Goal: Transaction & Acquisition: Purchase product/service

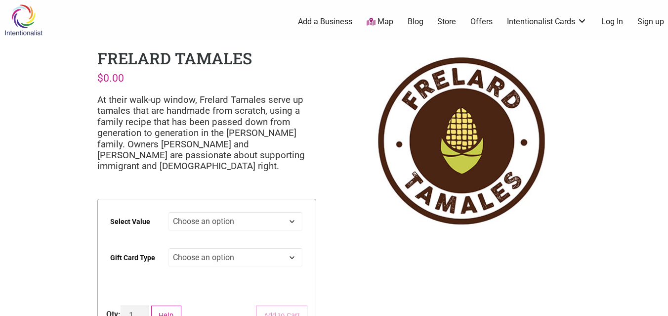
scroll to position [47, 0]
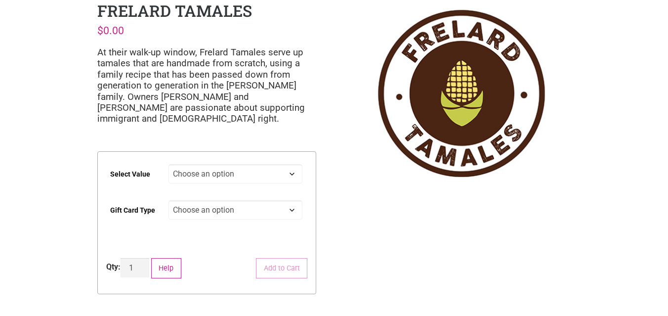
click at [188, 175] on select "Choose an option $25 $50 $100 $200 $500" at bounding box center [235, 173] width 134 height 19
click at [168, 164] on select "Choose an option $25 $50 $100 $200 $500" at bounding box center [235, 173] width 134 height 19
click at [265, 177] on select "Choose an option $25 $50 $100 $200 $500" at bounding box center [235, 173] width 134 height 19
click at [168, 164] on select "Choose an option $25 $50 $100 $200 $500" at bounding box center [235, 173] width 134 height 19
select select "$100"
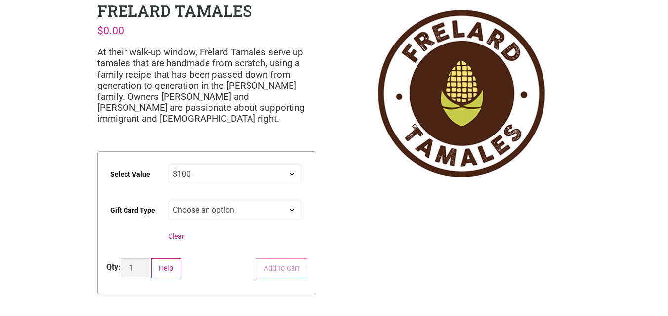
click at [212, 214] on select "Choose an option Physical" at bounding box center [235, 209] width 134 height 19
select select "Physical"
click at [168, 200] on select "Choose an option Physical" at bounding box center [235, 209] width 134 height 19
select select "$100"
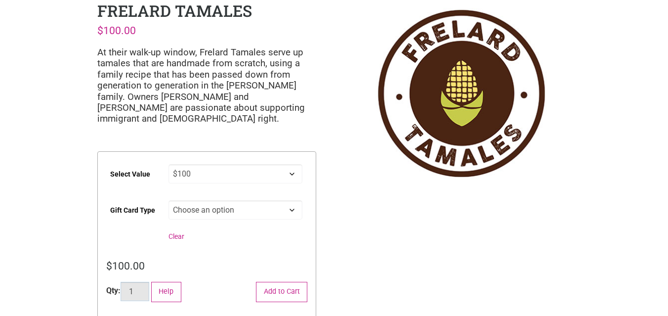
click at [134, 292] on input "1" at bounding box center [135, 291] width 29 height 19
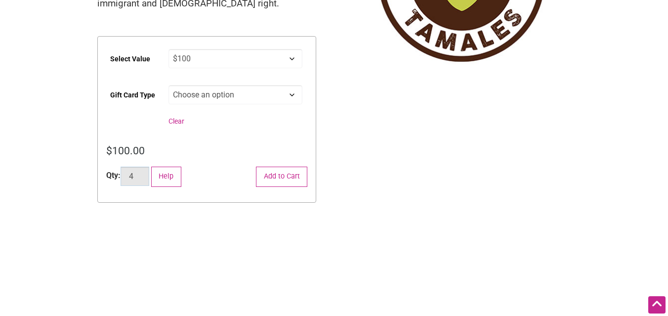
scroll to position [164, 0]
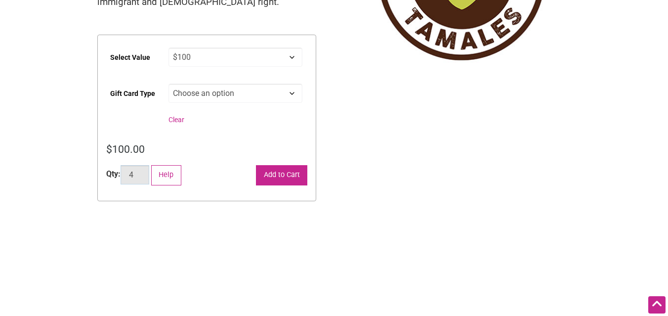
type input "4"
click at [273, 174] on button "Add to Cart" at bounding box center [281, 175] width 51 height 20
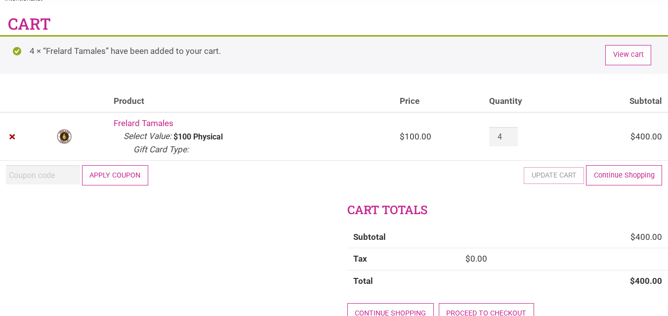
scroll to position [40, 0]
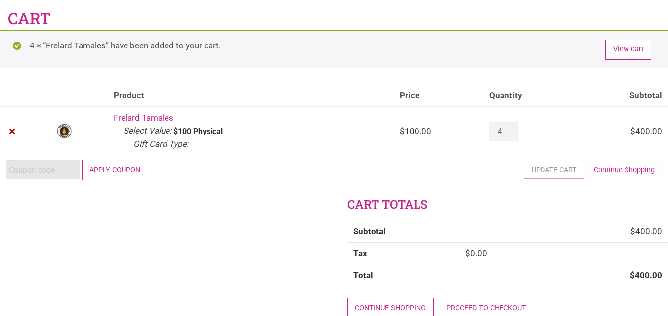
click at [31, 166] on input "Coupon:" at bounding box center [43, 169] width 74 height 19
type input "2025JUNTOS"
click at [113, 171] on button "Apply coupon" at bounding box center [115, 170] width 66 height 20
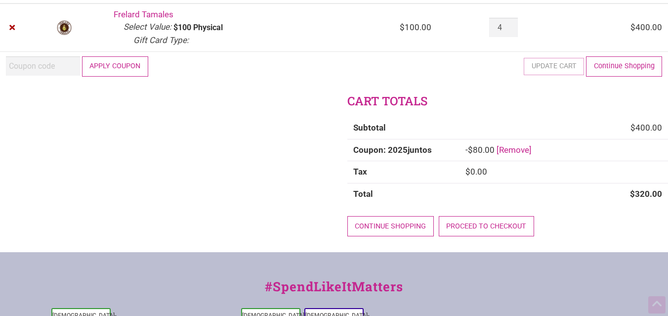
scroll to position [137, 0]
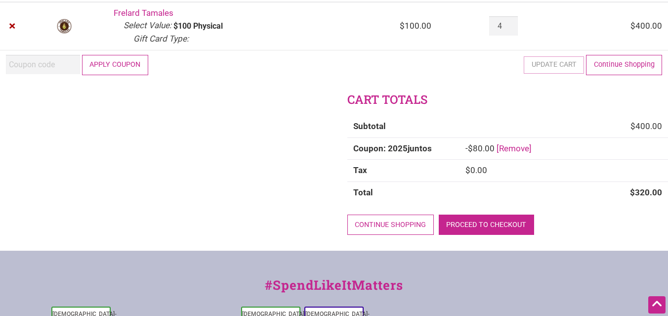
click at [462, 222] on link "Proceed to checkout" at bounding box center [486, 224] width 95 height 20
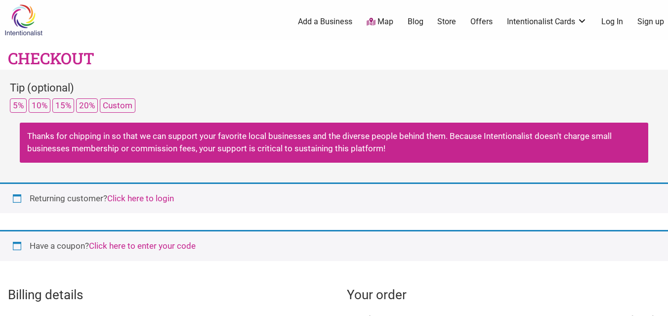
select select "WA"
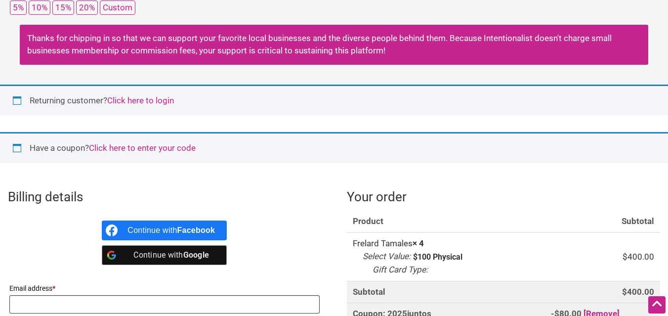
scroll to position [95, 0]
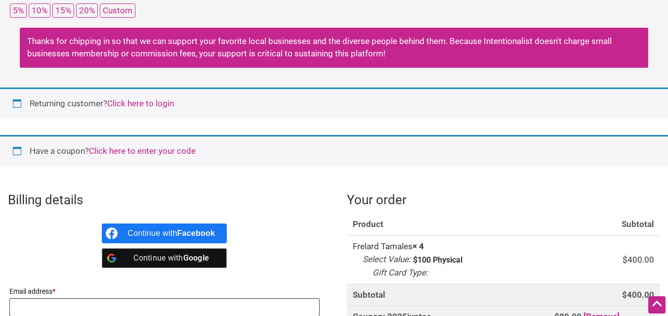
click at [145, 103] on link "Click here to login" at bounding box center [140, 103] width 67 height 10
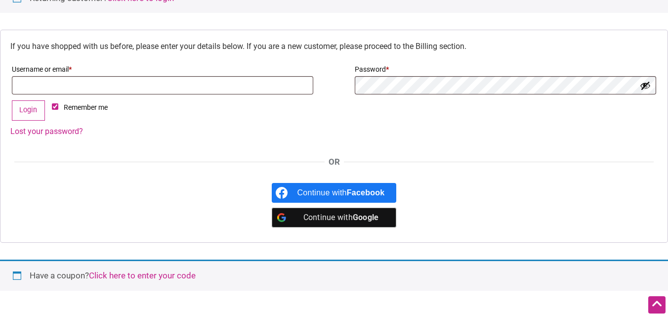
scroll to position [205, 0]
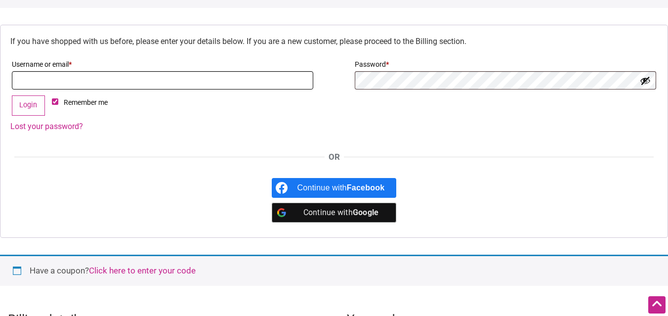
click at [72, 78] on input "Username or email * Required" at bounding box center [162, 80] width 301 height 18
type input "[EMAIL_ADDRESS][DOMAIN_NAME]"
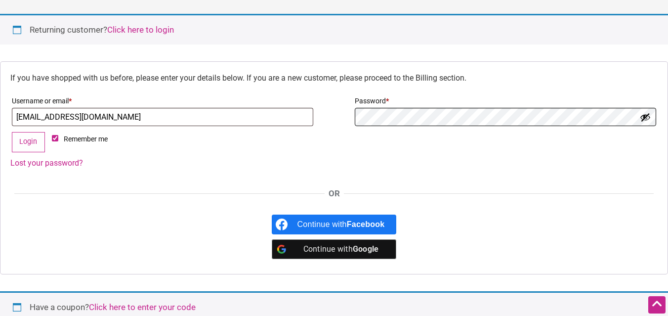
scroll to position [0, 0]
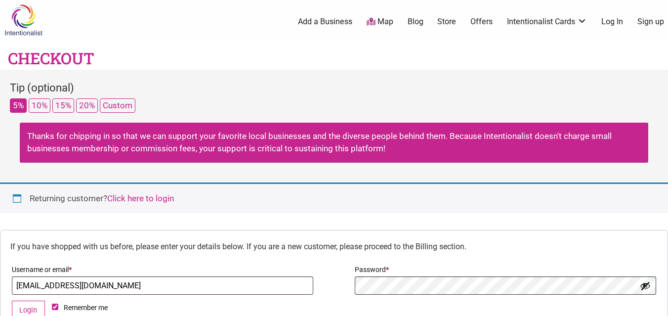
click at [10, 106] on button "5%" at bounding box center [18, 105] width 17 height 14
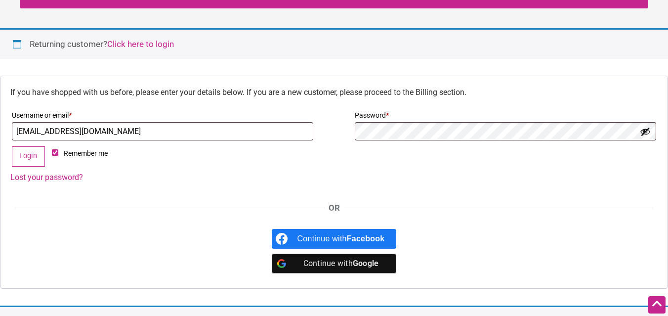
scroll to position [178, 0]
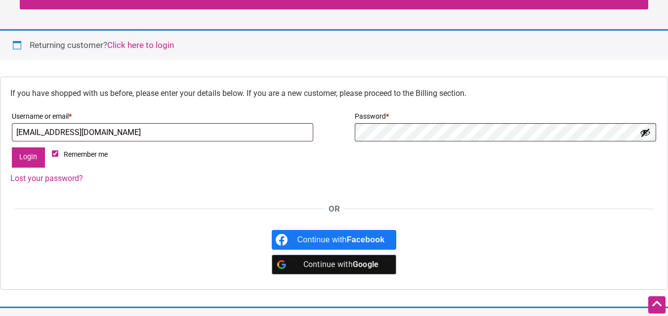
click at [25, 159] on button "Login" at bounding box center [28, 157] width 33 height 20
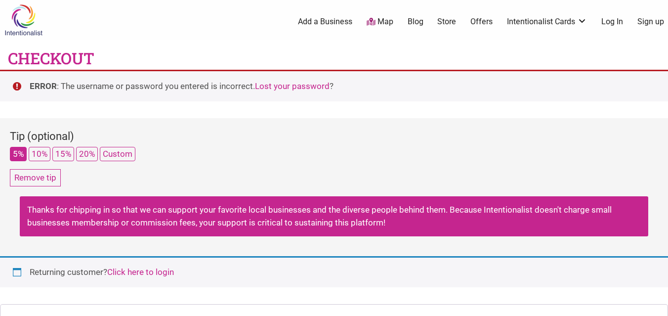
select select "WA"
click at [493, 5] on div "4 Add a Business Map Blog Store Offers Intentionalist Cards Buy Black Card Inte…" at bounding box center [381, 22] width 584 height 40
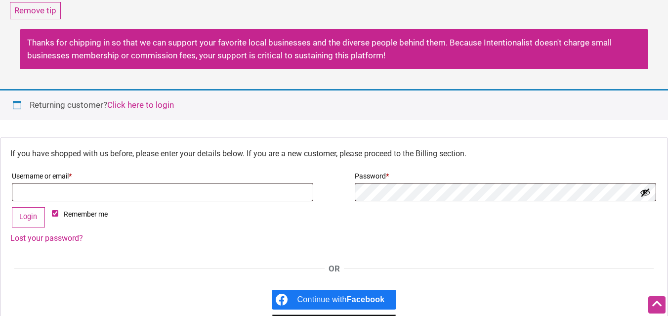
scroll to position [184, 0]
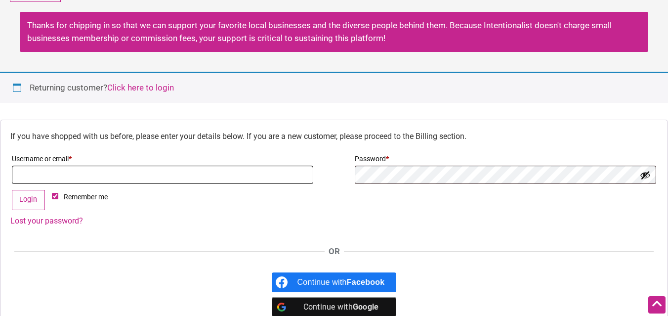
click at [149, 167] on input "Username or email * Required" at bounding box center [162, 175] width 301 height 18
click at [131, 173] on input "Username or email * Required" at bounding box center [162, 175] width 301 height 18
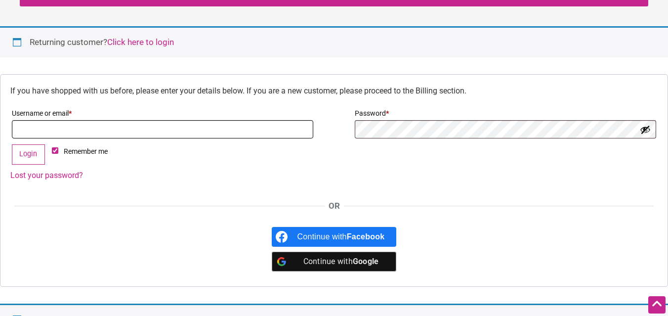
scroll to position [244, 0]
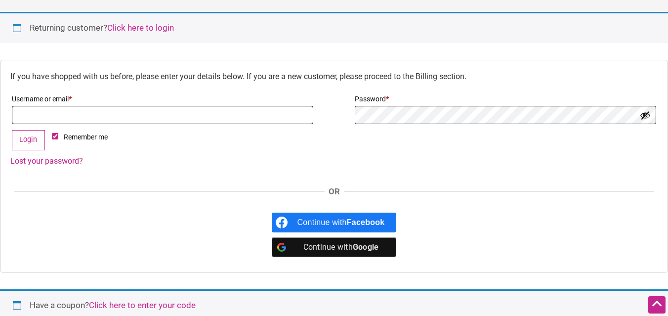
click at [68, 112] on input "Username or email * Required" at bounding box center [162, 115] width 301 height 18
type input "seashrink@gmail.com"
drag, startPoint x: 123, startPoint y: 118, endPoint x: -13, endPoint y: 120, distance: 135.9
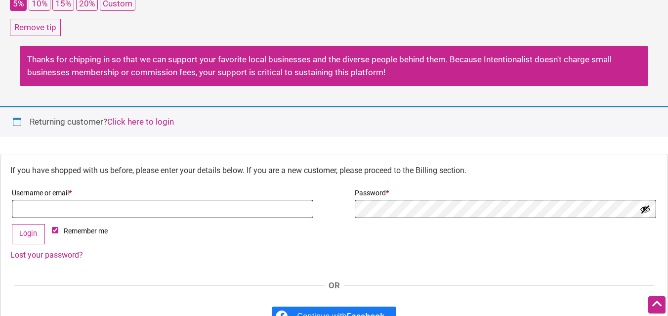
scroll to position [150, 0]
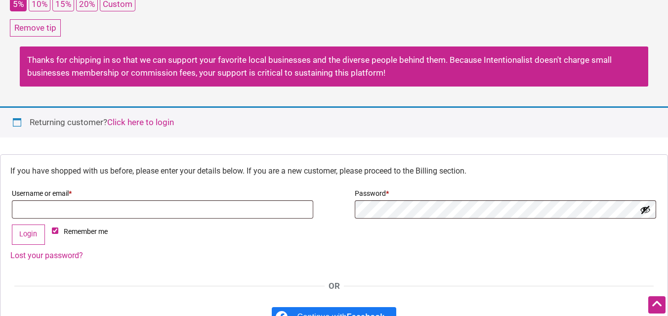
click at [141, 122] on link "Click here to login" at bounding box center [140, 122] width 67 height 10
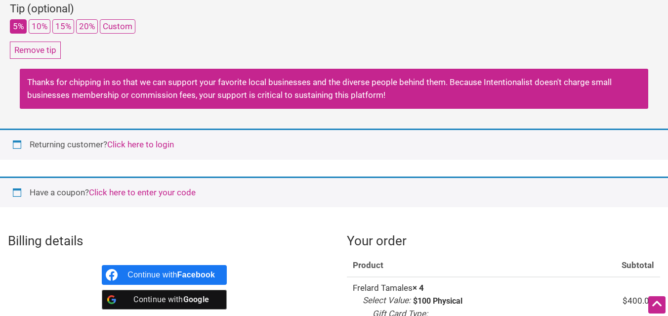
scroll to position [146, 0]
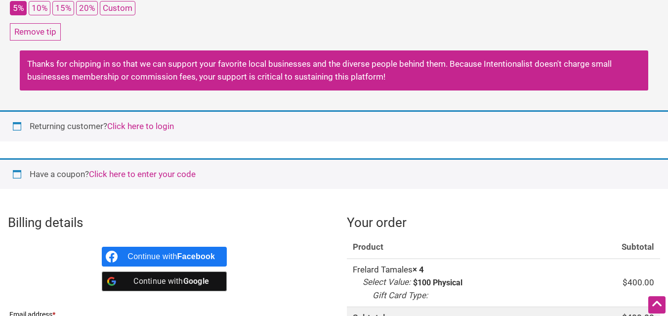
click at [133, 123] on link "Click here to login" at bounding box center [140, 126] width 67 height 10
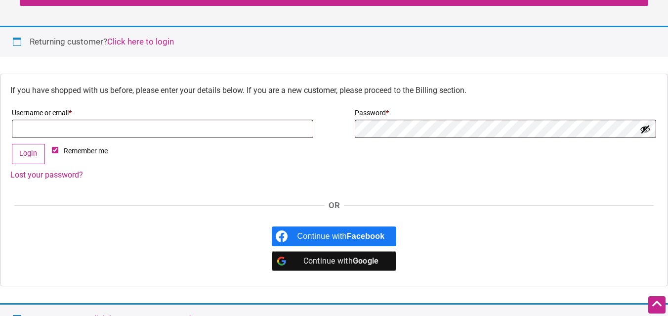
scroll to position [279, 0]
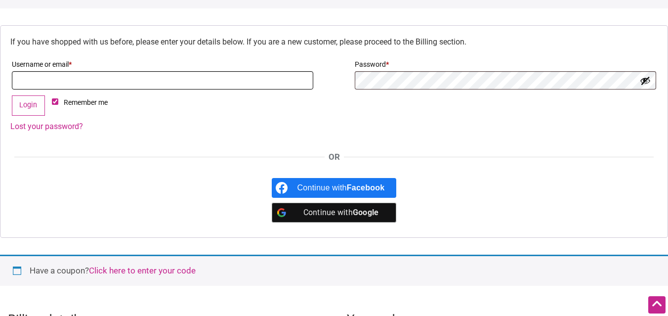
click at [38, 78] on input "Username or email * Required" at bounding box center [162, 80] width 301 height 18
type input "seashrink@gmail.com"
click at [61, 125] on link "Lost your password?" at bounding box center [46, 126] width 73 height 9
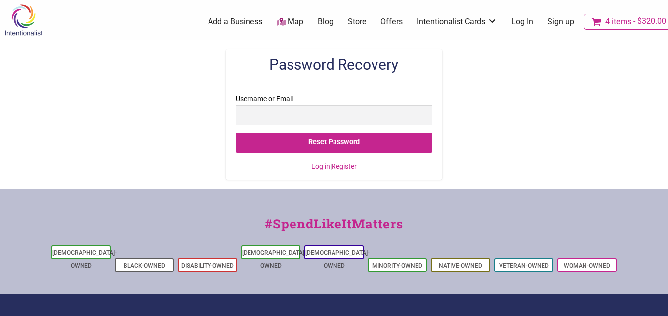
click at [251, 120] on input "Username or Email" at bounding box center [334, 114] width 196 height 19
type input "a"
type input "S"
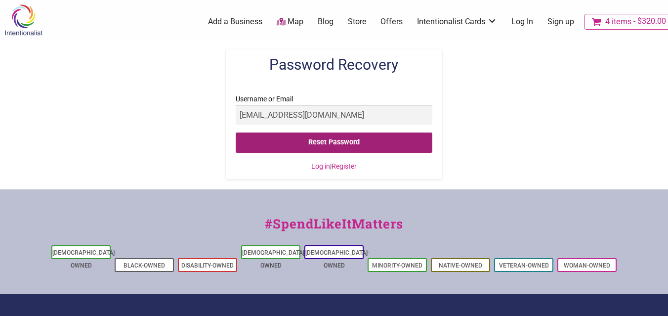
type input "[EMAIL_ADDRESS][DOMAIN_NAME]"
click at [324, 138] on input "Reset Password" at bounding box center [334, 142] width 196 height 20
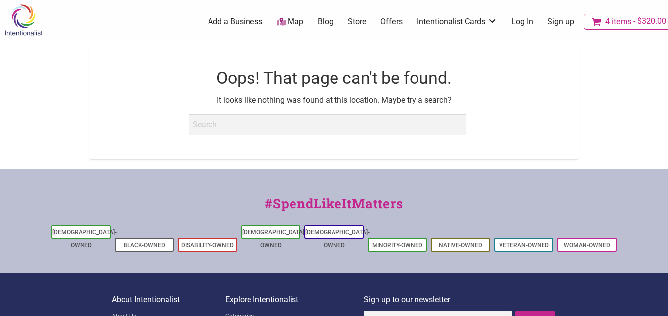
click at [515, 16] on ul "4 Add a Business Map Blog Store Offers Intentionalist Cards Buy Black Card Inte…" at bounding box center [375, 22] width 599 height 16
click at [515, 22] on link "Log In" at bounding box center [522, 21] width 22 height 11
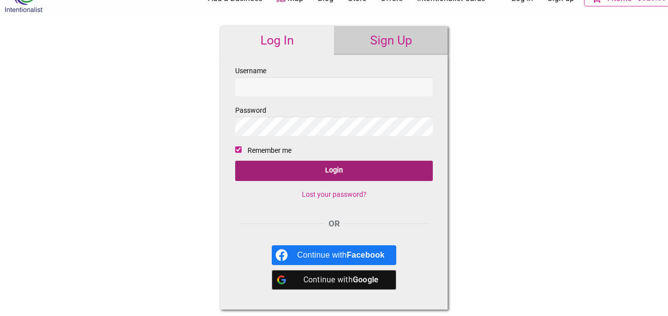
scroll to position [19, 0]
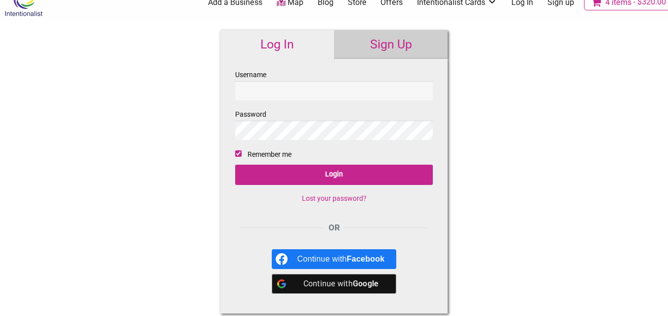
click at [274, 46] on link "Log In" at bounding box center [277, 44] width 114 height 29
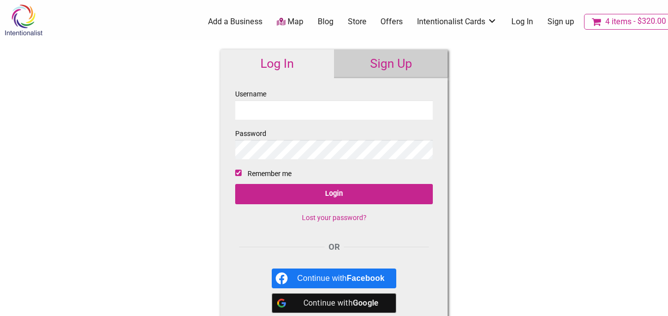
click at [281, 110] on input "Username" at bounding box center [334, 109] width 198 height 19
click at [384, 58] on link "Sign Up" at bounding box center [391, 63] width 114 height 29
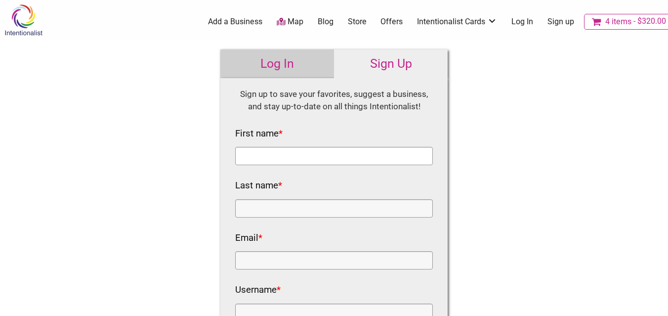
click at [278, 152] on input "First name *" at bounding box center [334, 156] width 198 height 18
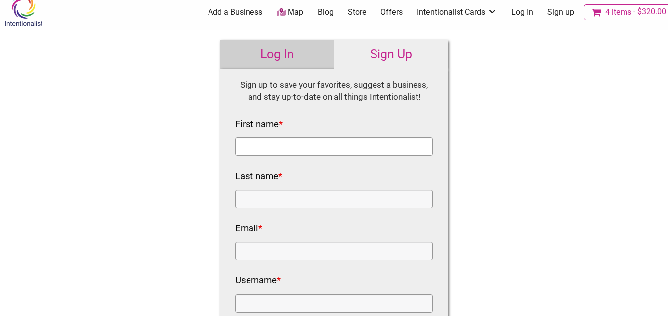
scroll to position [7, 0]
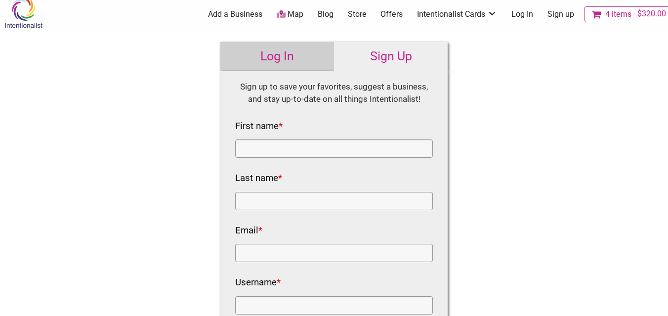
click at [264, 54] on link "Log In" at bounding box center [277, 56] width 114 height 29
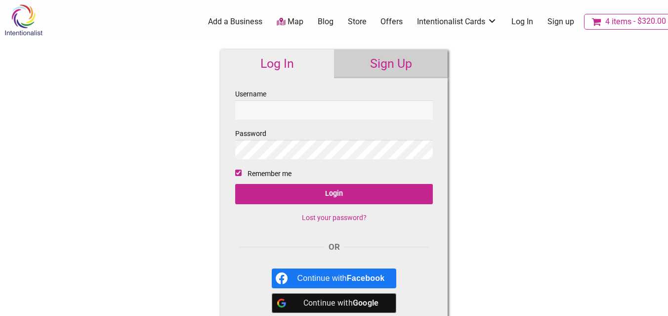
click at [522, 25] on link "Log In" at bounding box center [522, 21] width 22 height 11
click at [235, 24] on link "Add a Business" at bounding box center [235, 21] width 54 height 11
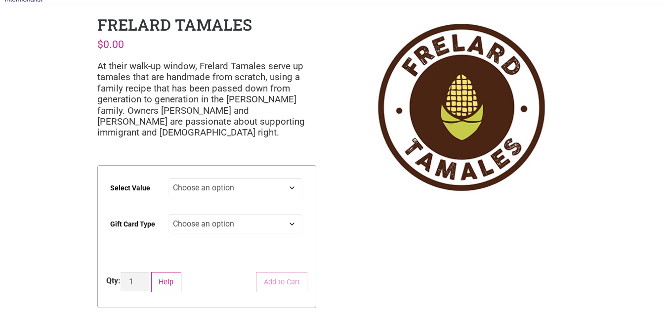
scroll to position [44, 0]
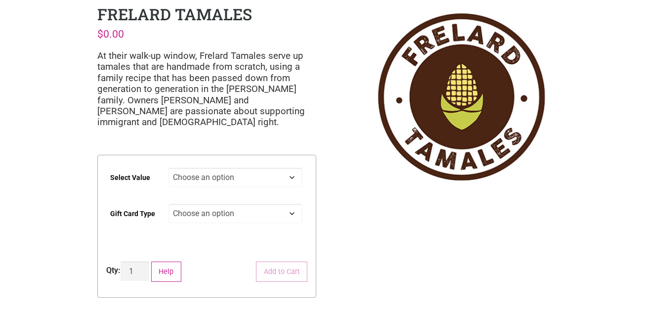
click at [210, 179] on select "Choose an option $25 $50 $100 $200 $500" at bounding box center [235, 176] width 134 height 19
click at [168, 167] on select "Choose an option $25 $50 $100 $200 $500" at bounding box center [235, 176] width 134 height 19
select select "$100"
click at [196, 212] on select "Choose an option Physical" at bounding box center [235, 213] width 134 height 19
click at [168, 204] on select "Choose an option Physical" at bounding box center [235, 213] width 134 height 19
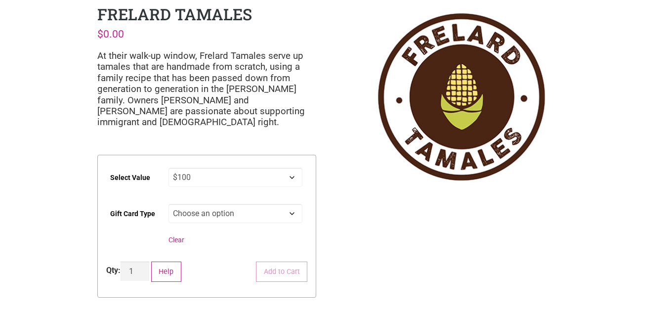
click at [197, 215] on select "Choose an option Physical" at bounding box center [235, 213] width 134 height 19
select select "Physical"
click at [168, 204] on select "Choose an option Physical" at bounding box center [235, 213] width 134 height 19
select select "$100"
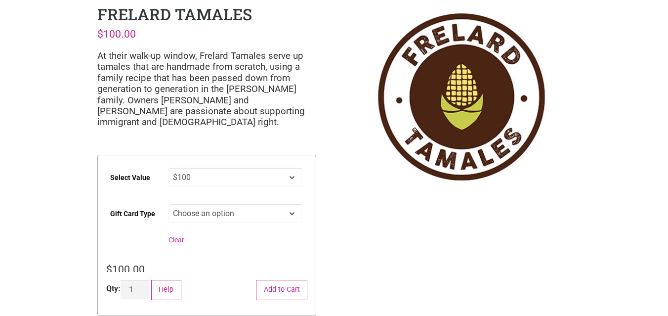
click at [134, 269] on bdi "$ 100.00" at bounding box center [125, 269] width 39 height 12
click at [133, 293] on input "1" at bounding box center [135, 294] width 29 height 19
type input "3"
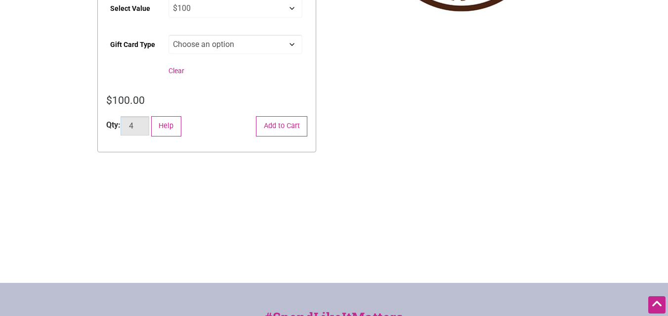
scroll to position [216, 0]
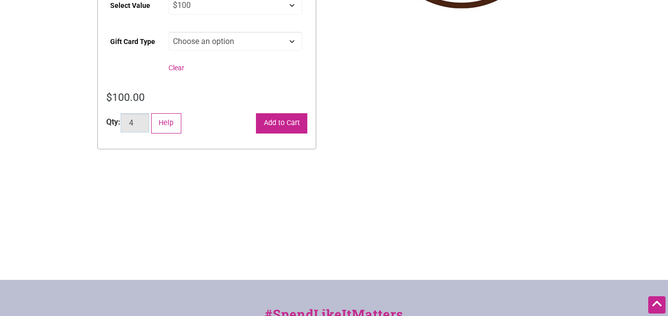
type input "4"
click at [278, 121] on button "Add to Cart" at bounding box center [281, 123] width 51 height 20
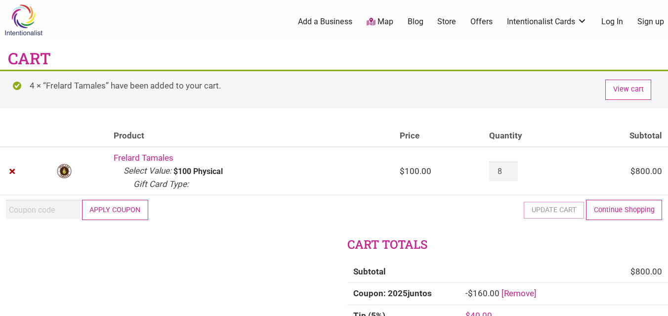
scroll to position [3, 0]
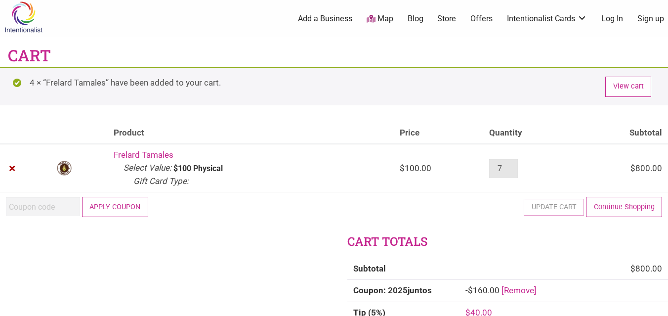
click at [511, 172] on input "7" at bounding box center [503, 168] width 29 height 19
click at [511, 169] on input "6" at bounding box center [503, 168] width 29 height 19
click at [511, 169] on input "5" at bounding box center [503, 168] width 29 height 19
type input "4"
click at [511, 169] on input "4" at bounding box center [503, 168] width 29 height 19
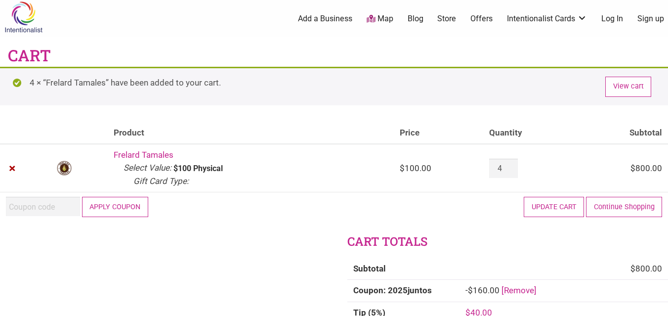
click at [548, 204] on button "Update cart" at bounding box center [554, 207] width 60 height 20
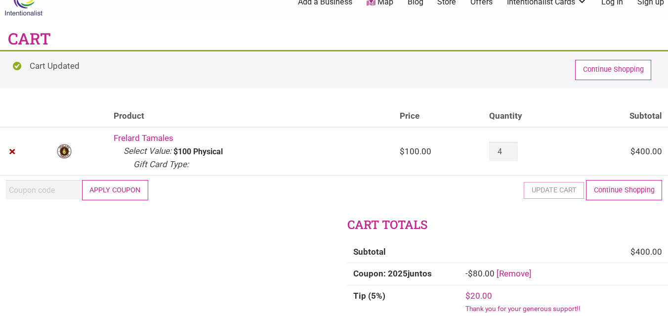
scroll to position [20, 0]
click at [23, 188] on input "Coupon:" at bounding box center [43, 188] width 74 height 19
type input "2025JUNTOS"
click at [123, 193] on button "Apply coupon" at bounding box center [115, 189] width 66 height 20
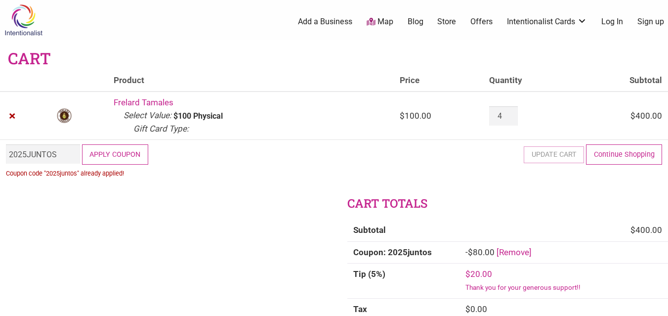
scroll to position [1, 0]
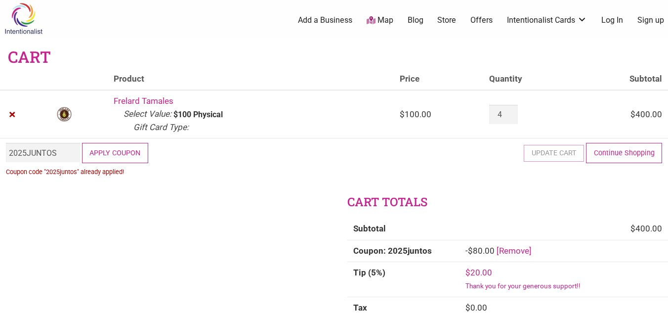
click at [0, 314] on div at bounding box center [0, 314] width 0 height 0
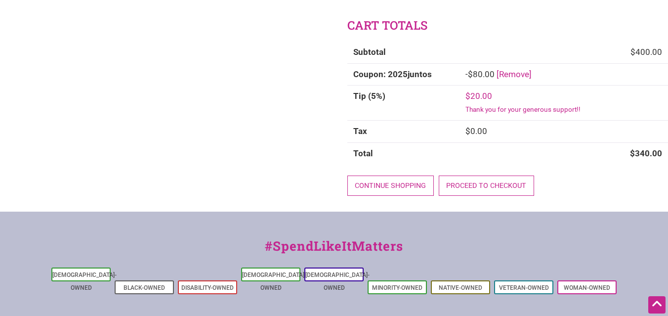
scroll to position [178, 0]
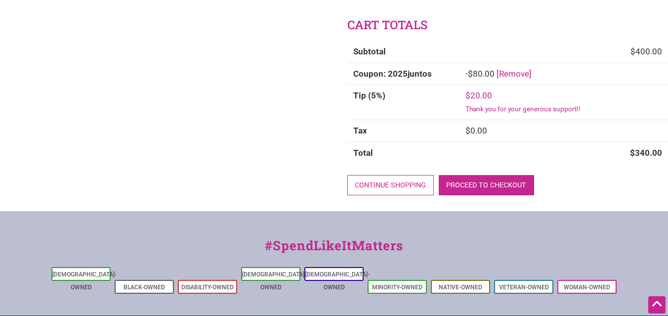
click at [454, 186] on link "Proceed to checkout" at bounding box center [486, 185] width 95 height 20
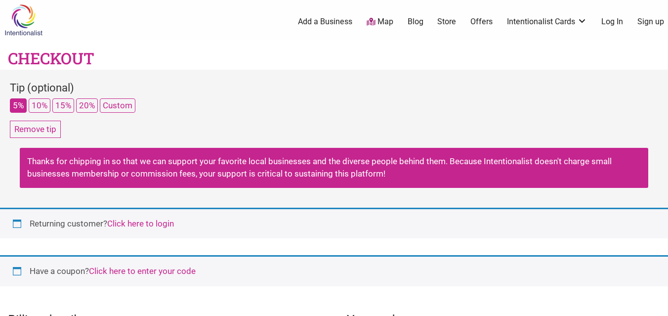
select select "WA"
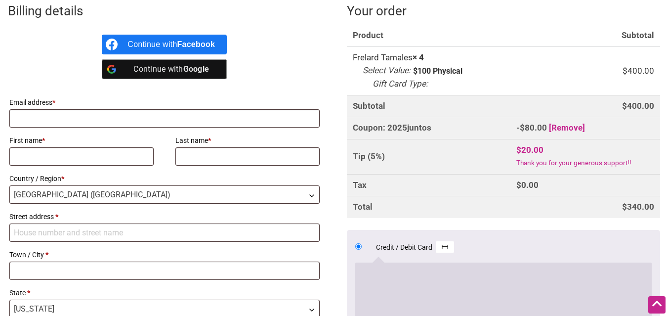
scroll to position [306, 0]
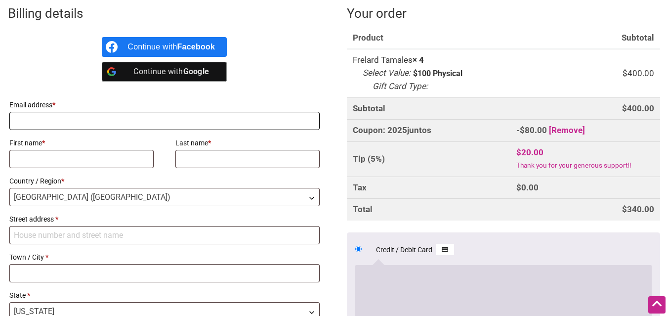
click at [109, 119] on input "Email address *" at bounding box center [164, 121] width 310 height 18
click at [164, 71] on div "Continue with Google" at bounding box center [170, 72] width 87 height 20
click at [203, 72] on b "Google" at bounding box center [196, 71] width 26 height 9
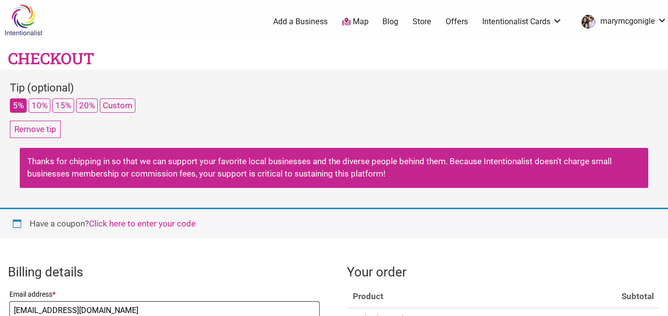
select select "WA"
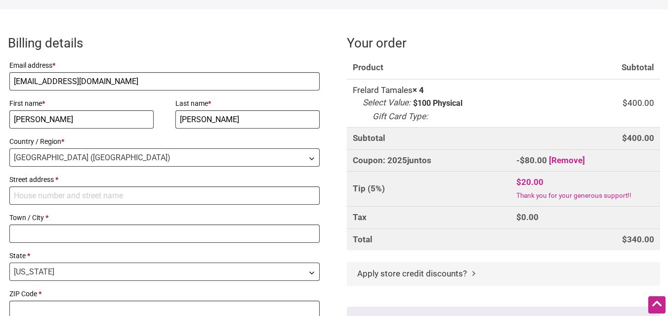
scroll to position [231, 0]
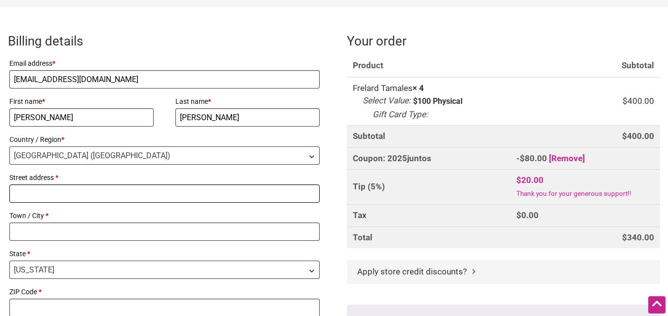
click at [60, 196] on input "Street address *" at bounding box center [164, 193] width 310 height 18
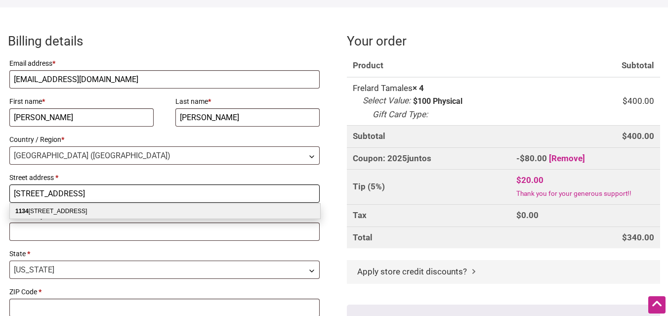
type input "[STREET_ADDRESS]"
click at [25, 244] on div "Email address * seashrink@gmail.com First name * Mary Last name * McGonigle Cou…" at bounding box center [164, 186] width 313 height 263
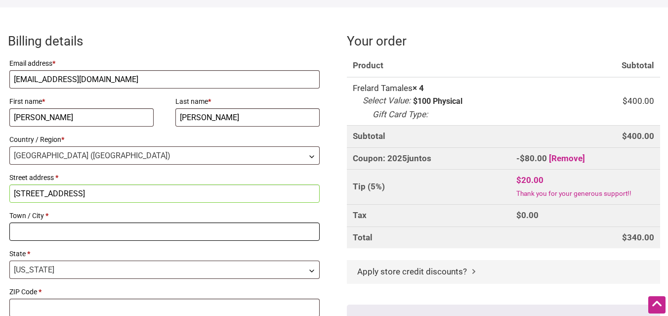
click at [23, 235] on input "Town / City *" at bounding box center [164, 231] width 310 height 18
type input "Seattle"
click at [31, 274] on span "Washington" at bounding box center [164, 269] width 309 height 17
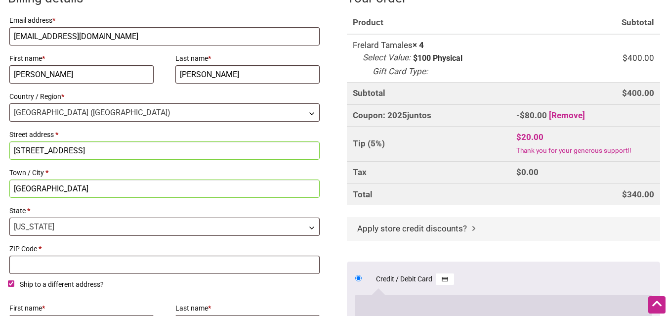
scroll to position [277, 0]
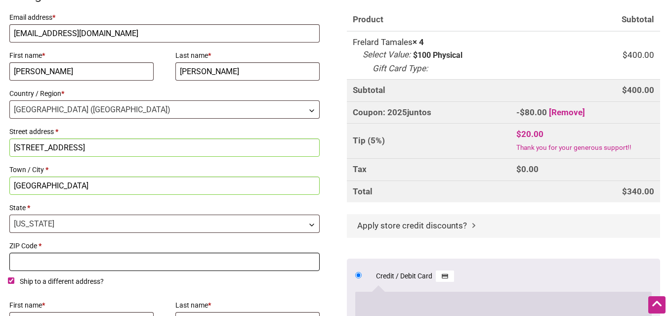
click at [60, 266] on input "ZIP Code *" at bounding box center [164, 261] width 310 height 18
type input "98112"
click at [293, 291] on label "Ship to a different address?" at bounding box center [164, 283] width 313 height 16
click at [14, 284] on input "Ship to a different address?" at bounding box center [11, 280] width 6 height 6
checkbox input "false"
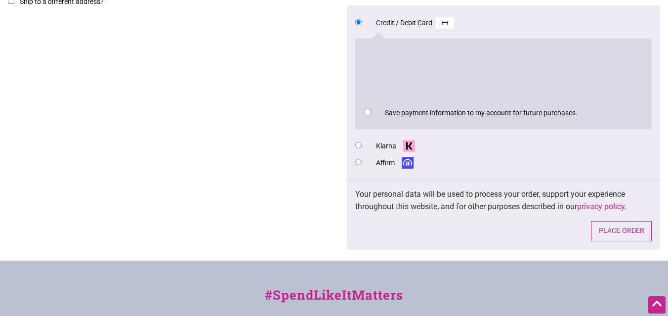
scroll to position [557, 0]
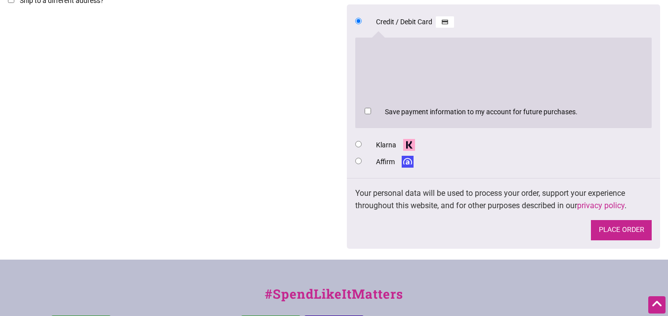
click at [620, 231] on button "Place order" at bounding box center [621, 230] width 61 height 20
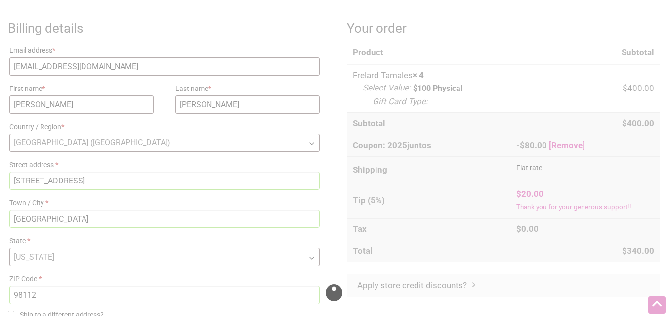
scroll to position [251, 0]
